Goal: Book appointment/travel/reservation

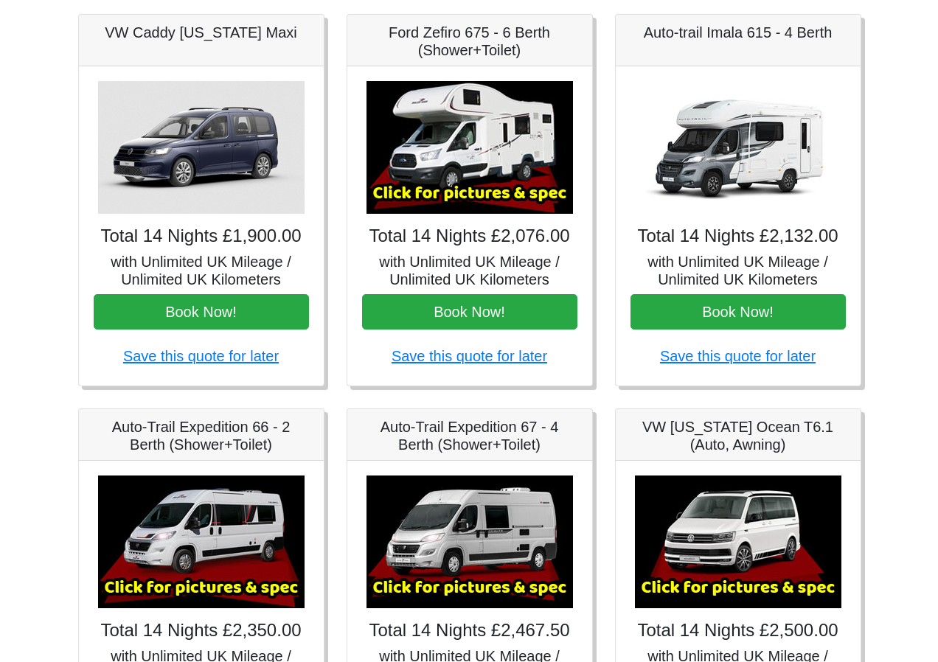
scroll to position [220, 0]
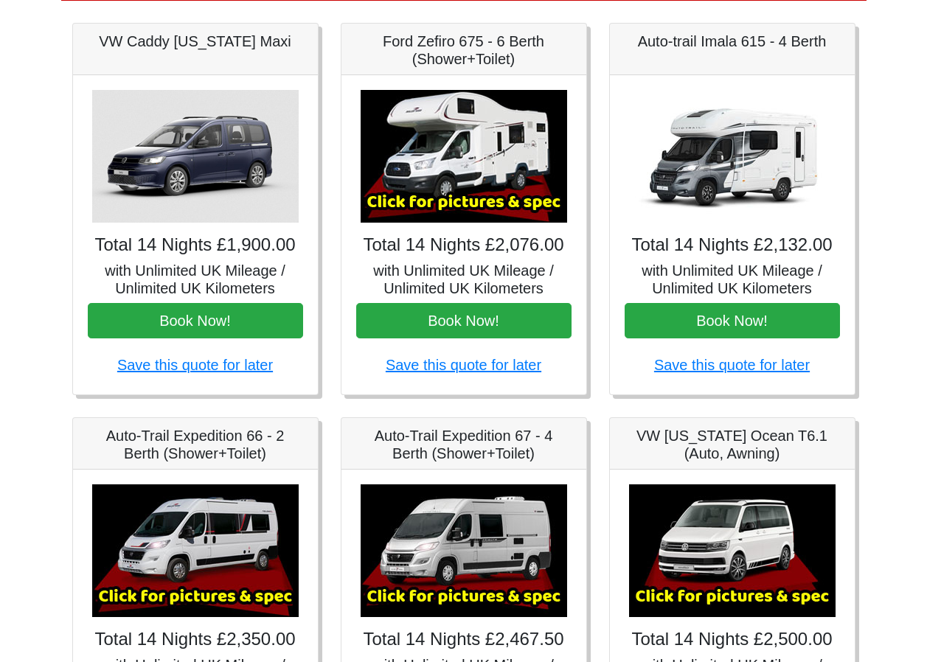
click at [468, 164] on img at bounding box center [464, 156] width 206 height 133
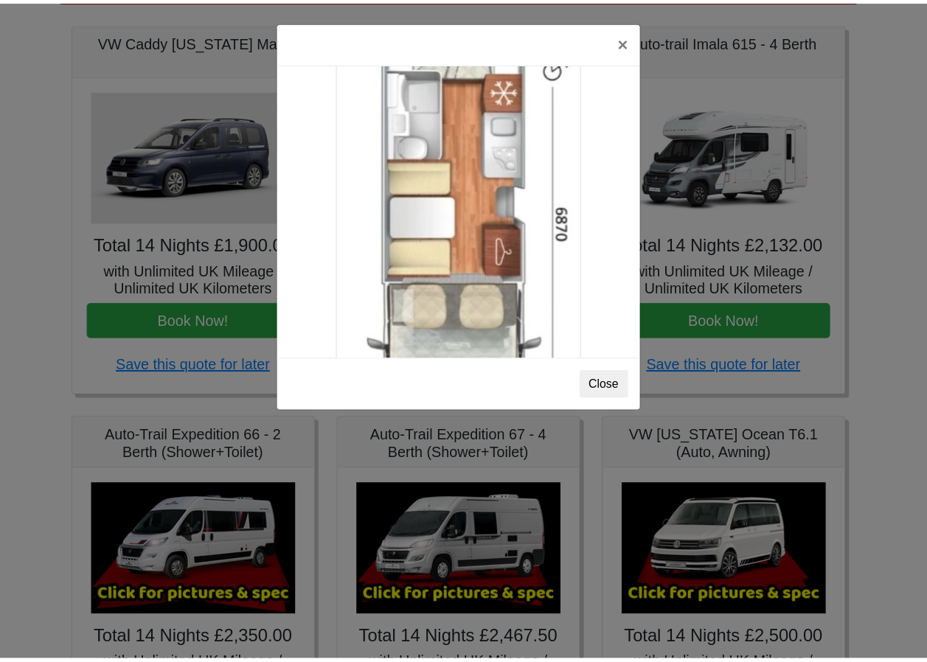
scroll to position [2601, 0]
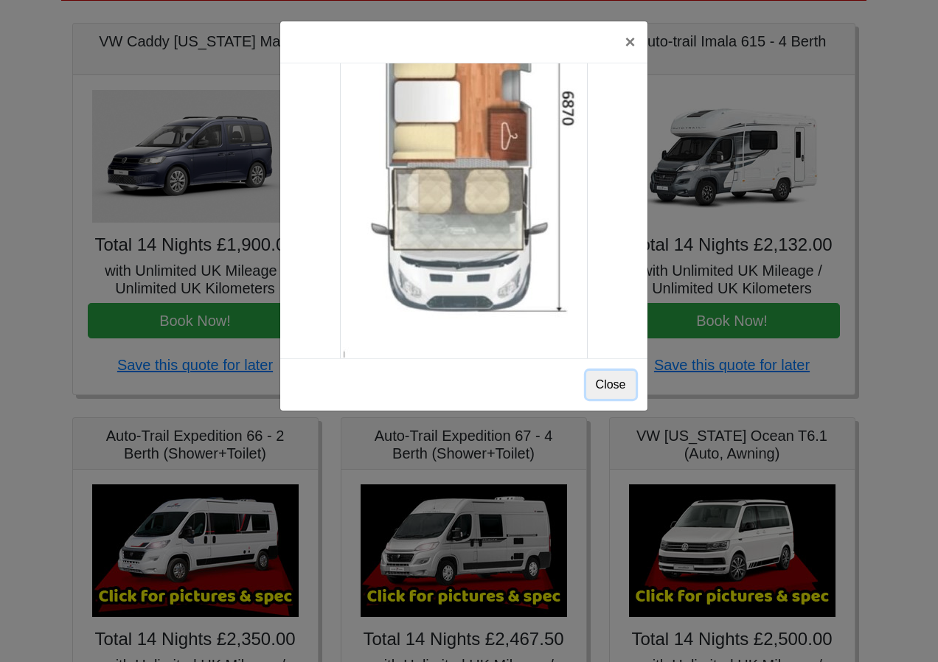
click at [609, 384] on button "Close" at bounding box center [610, 385] width 49 height 28
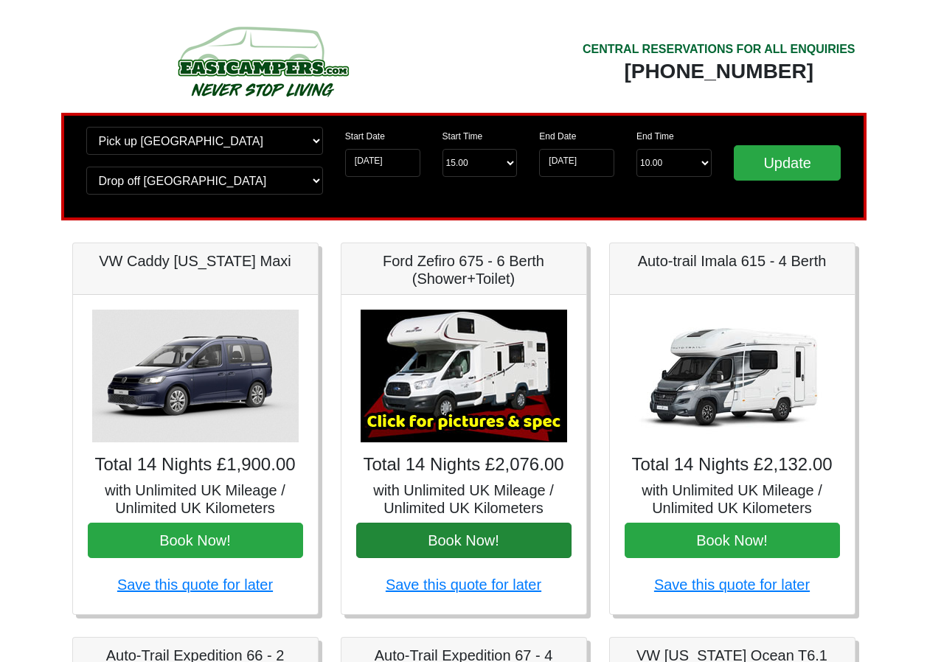
scroll to position [74, 0]
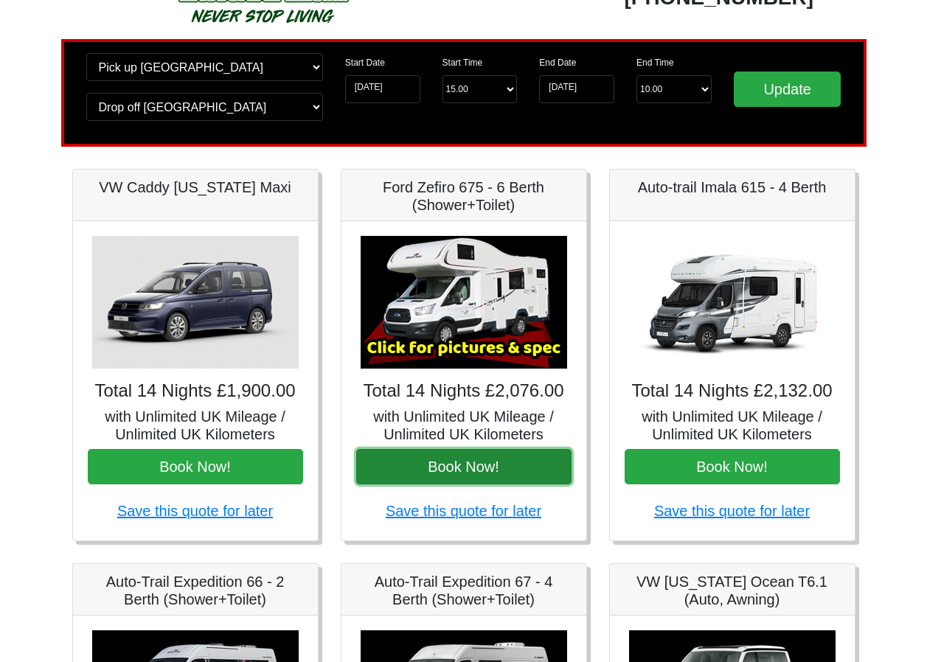
click at [448, 469] on button "Book Now!" at bounding box center [463, 466] width 215 height 35
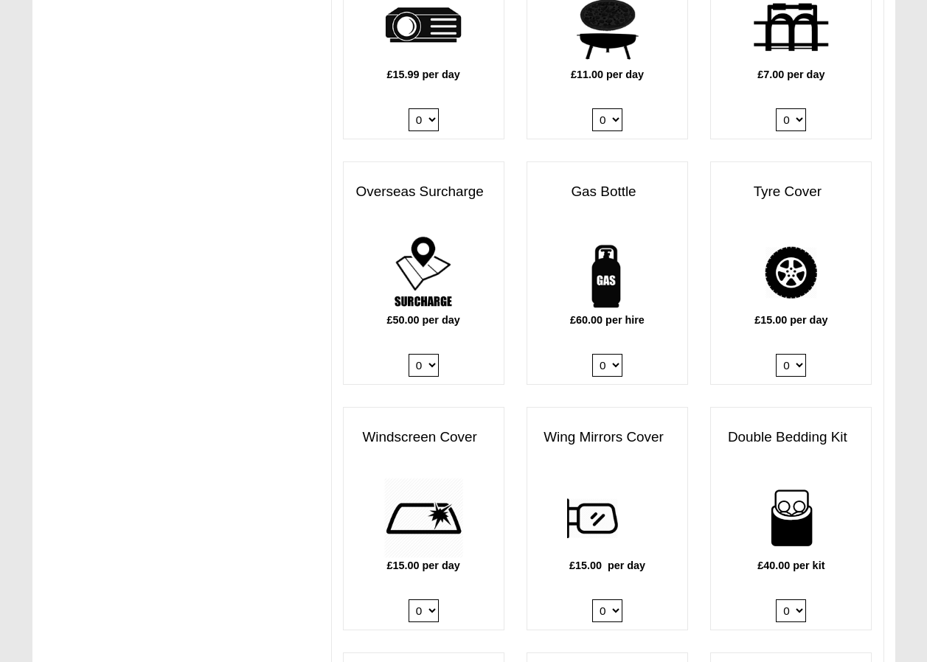
scroll to position [885, 0]
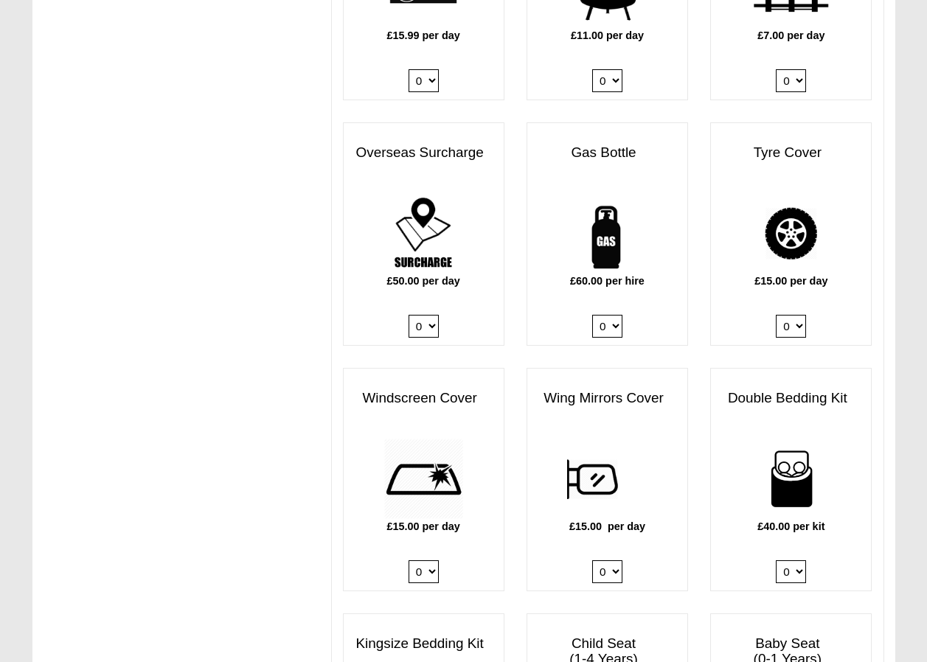
click at [432, 325] on select "0 1" at bounding box center [424, 326] width 30 height 23
select select "Overseas Surcharge @ 50.00 GBP per day"
click at [409, 315] on select "0 1" at bounding box center [424, 326] width 30 height 23
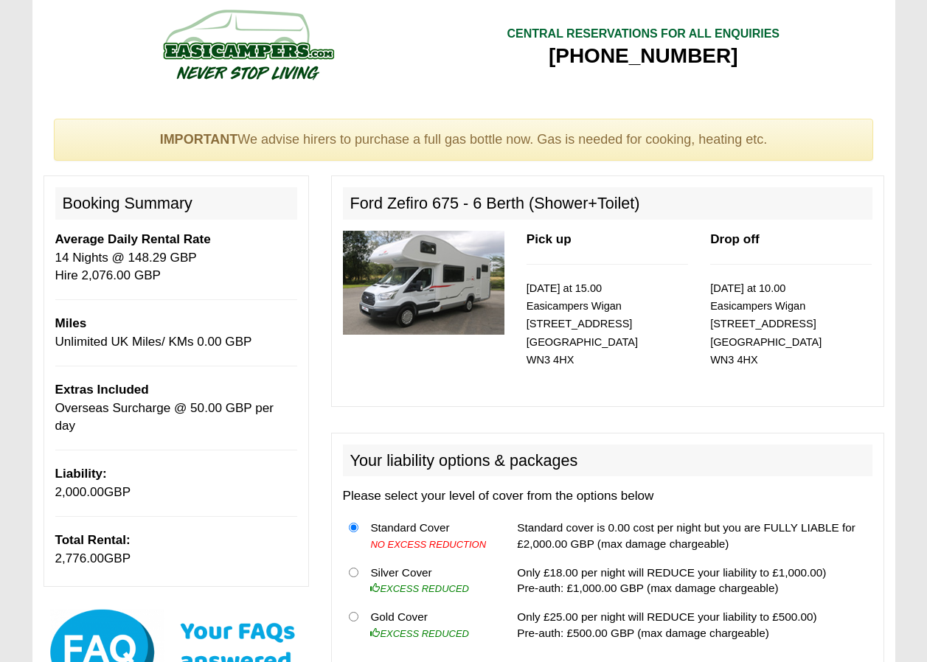
scroll to position [0, 0]
